Goal: Find specific page/section: Find specific page/section

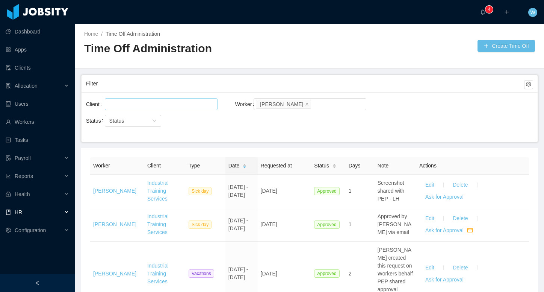
click at [139, 98] on div at bounding box center [160, 103] width 106 height 11
click at [110, 100] on input "Client" at bounding box center [109, 104] width 4 height 9
click at [39, 66] on link "Clients" at bounding box center [37, 67] width 63 height 15
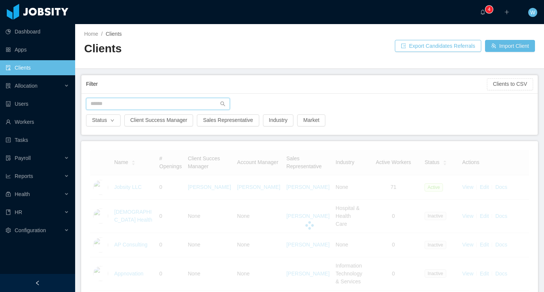
click at [125, 102] on input "text" at bounding box center [158, 104] width 144 height 12
type input "******"
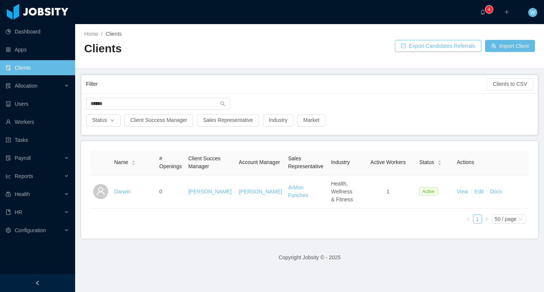
click at [127, 191] on link "Darwin" at bounding box center [122, 191] width 17 height 6
